Goal: Answer question/provide support

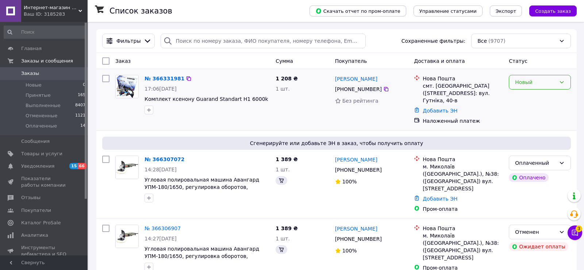
click at [536, 87] on div "Новый" at bounding box center [540, 82] width 62 height 15
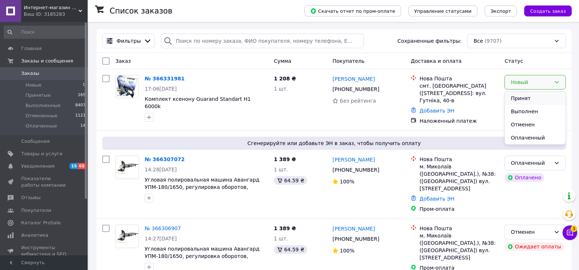
click at [525, 101] on li "Принят" at bounding box center [534, 98] width 61 height 13
click at [304, 110] on div "1 208 ₴ 1 шт." at bounding box center [300, 99] width 59 height 55
click at [542, 84] on div "Новый" at bounding box center [530, 82] width 40 height 8
click at [529, 96] on li "Принят" at bounding box center [534, 98] width 61 height 13
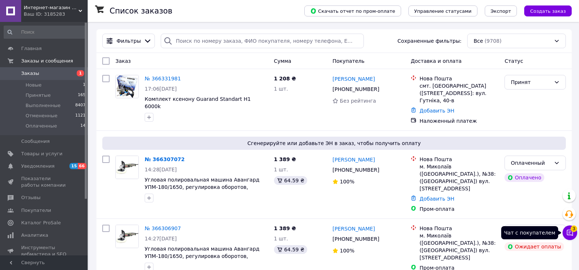
click at [566, 232] on icon at bounding box center [569, 232] width 7 height 7
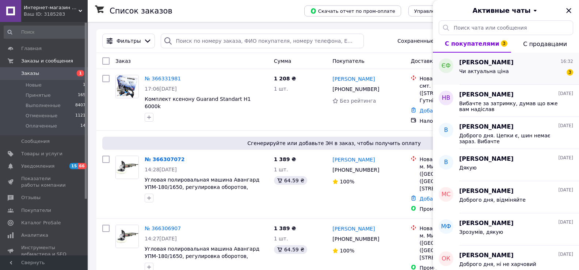
click at [500, 70] on span "Чи актуальна ціна" at bounding box center [484, 71] width 50 height 6
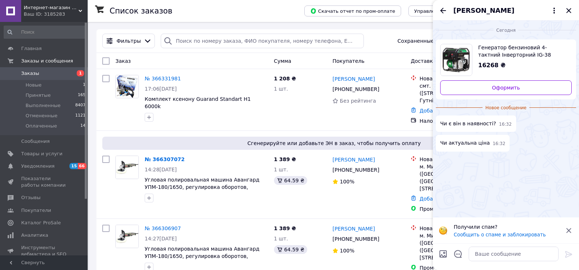
click at [459, 60] on img "Посмотреть товар" at bounding box center [455, 59] width 31 height 31
click at [39, 157] on span "Товары и услуги" at bounding box center [41, 153] width 41 height 7
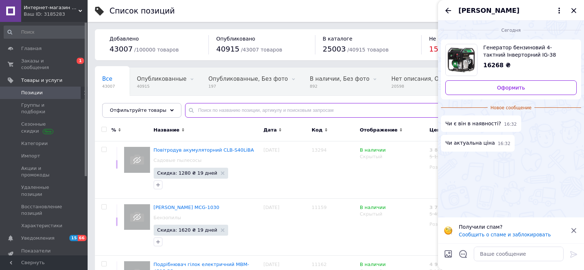
click at [201, 109] on input "text" at bounding box center [377, 110] width 384 height 15
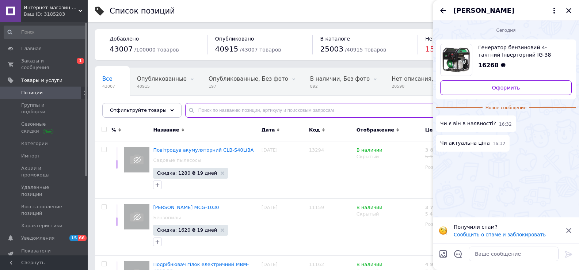
paste input "852117"
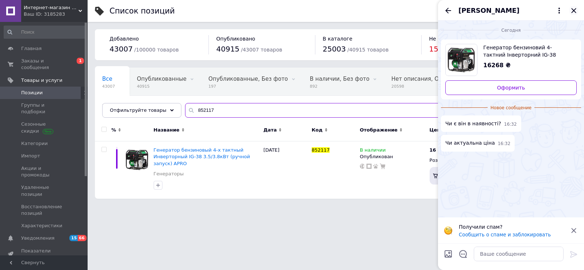
type input "852117"
click at [575, 10] on icon "Закрыть" at bounding box center [573, 10] width 9 height 9
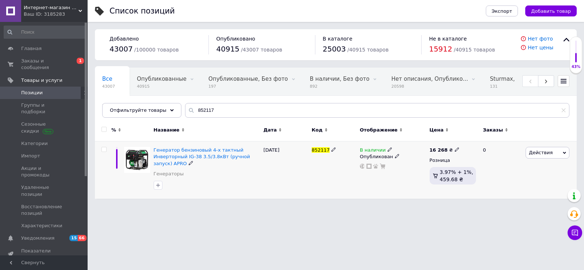
click at [289, 177] on div "[DATE]" at bounding box center [286, 169] width 48 height 57
click at [388, 149] on use at bounding box center [390, 149] width 4 height 4
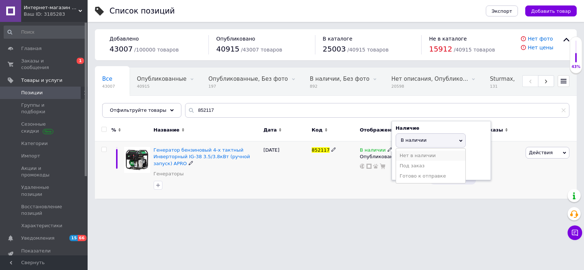
click at [413, 157] on li "Нет в наличии" at bounding box center [430, 155] width 69 height 10
click at [357, 173] on div "852117" at bounding box center [334, 169] width 48 height 57
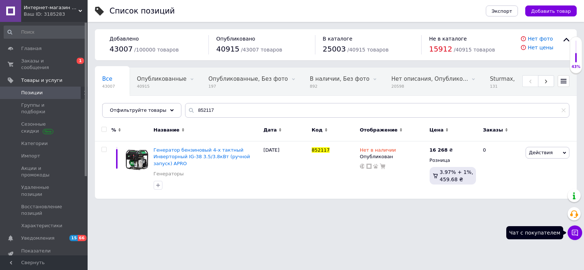
click at [576, 234] on icon at bounding box center [574, 232] width 7 height 7
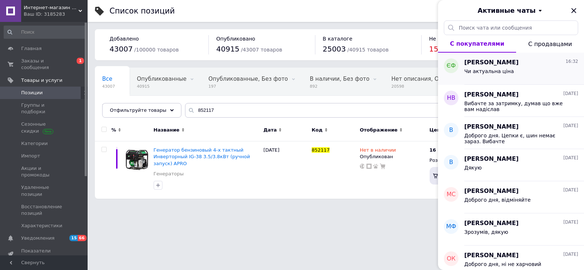
click at [501, 69] on span "Чи актуальна ціна" at bounding box center [489, 71] width 50 height 6
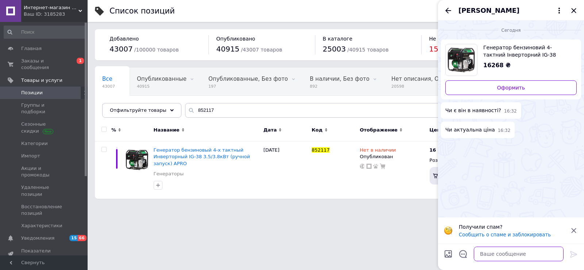
click at [485, 254] on textarea at bounding box center [519, 253] width 90 height 15
type textarea "Вибачте, вже немає в наявності"
click at [575, 254] on icon at bounding box center [573, 254] width 7 height 7
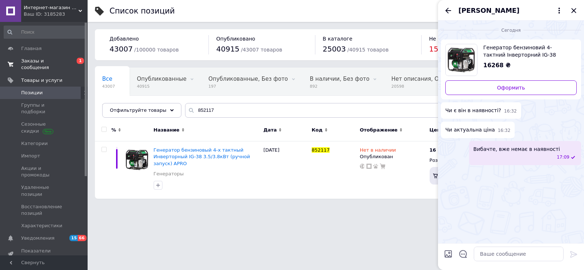
click at [32, 58] on span "Заказы и сообщения" at bounding box center [44, 64] width 46 height 13
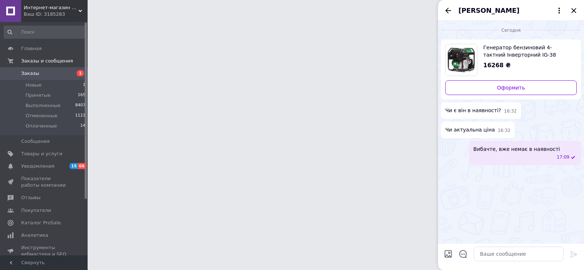
click at [573, 9] on div "[PERSON_NAME]" at bounding box center [511, 10] width 146 height 20
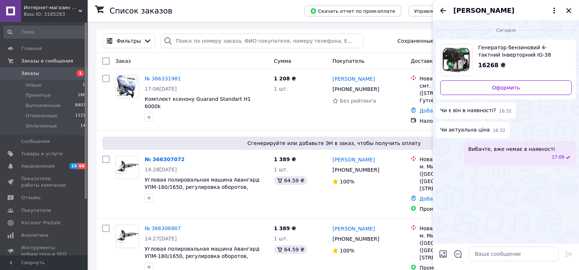
click at [56, 11] on span "Интернет-магазин электрооборудования ALT-SHOP" at bounding box center [51, 7] width 55 height 7
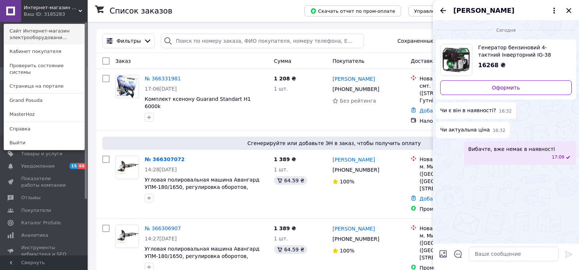
click at [40, 37] on link "Сайт Интернет-магазин электрооборудовани..." at bounding box center [44, 34] width 80 height 20
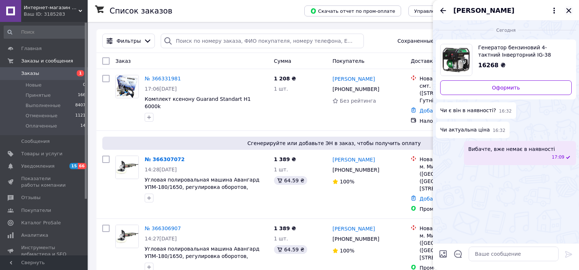
click at [571, 9] on icon "Закрыть" at bounding box center [568, 10] width 9 height 9
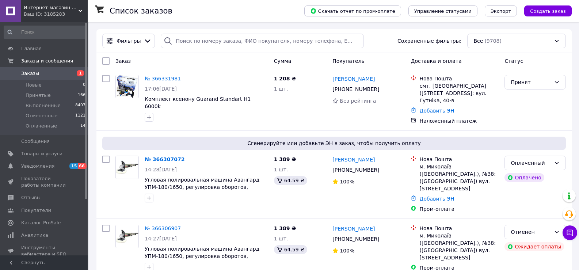
click at [35, 16] on div "Ваш ID: 3185283" at bounding box center [56, 14] width 64 height 7
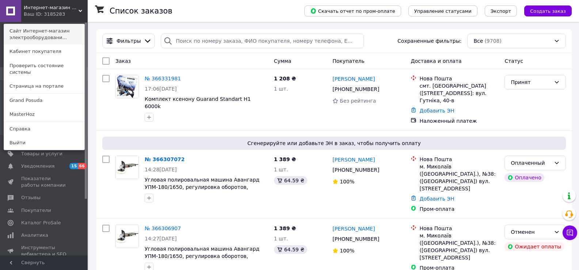
click at [30, 41] on link "Сайт Интернет-магазин электрооборудовани..." at bounding box center [44, 34] width 80 height 20
